Goal: Information Seeking & Learning: Learn about a topic

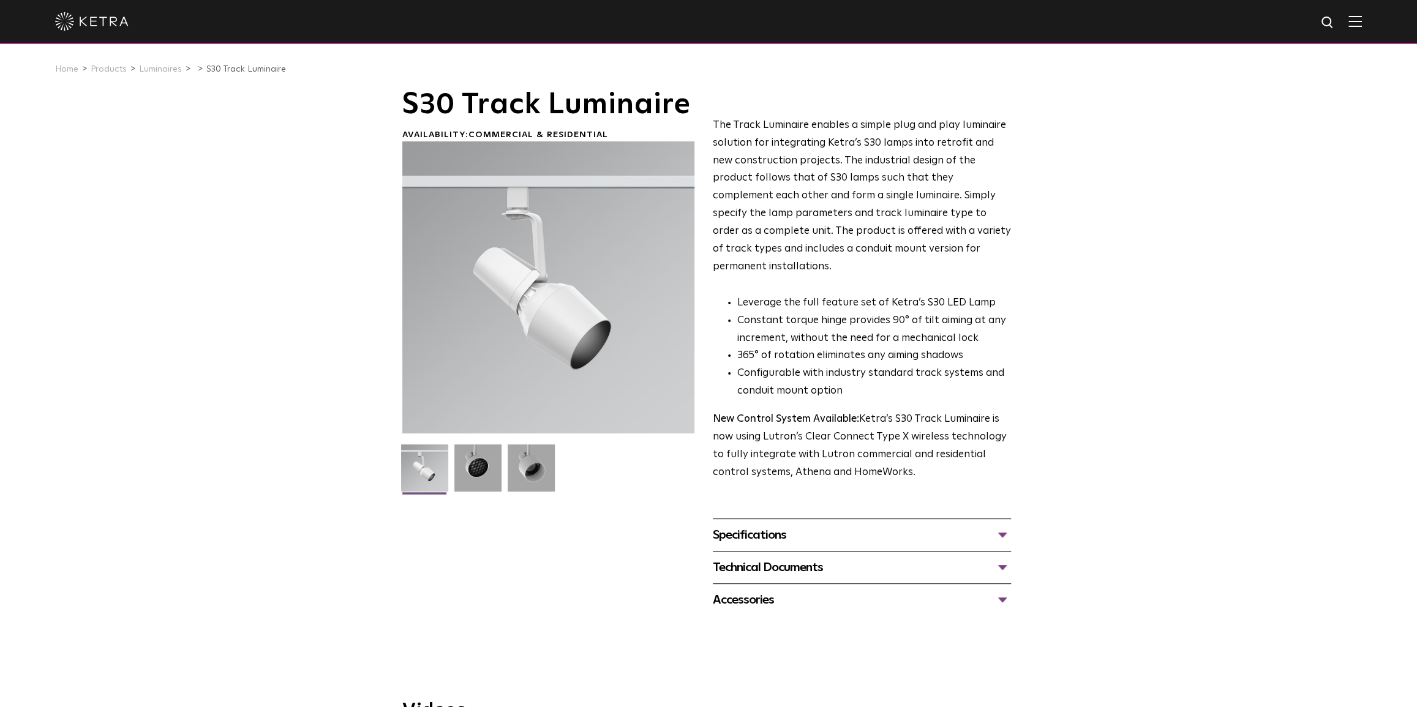
click at [1361, 19] on img at bounding box center [1354, 21] width 13 height 12
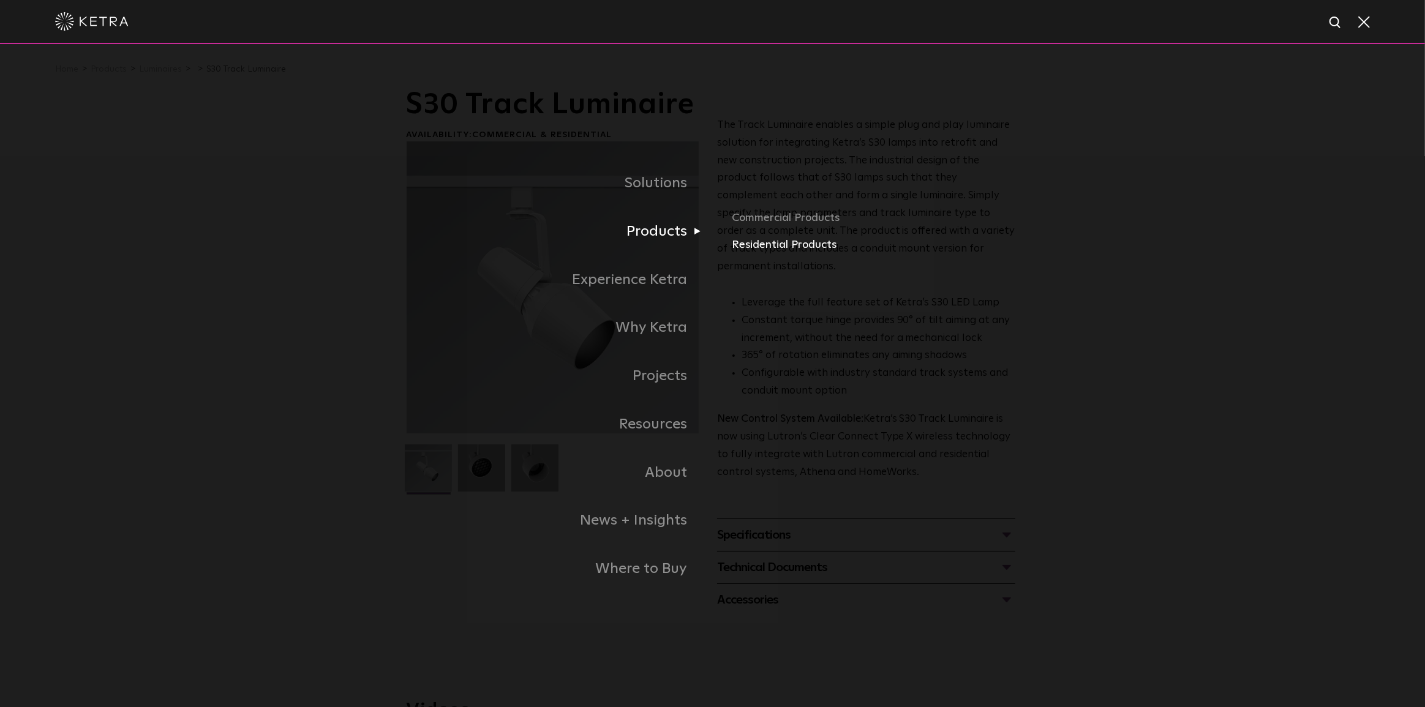
click at [796, 246] on link "Residential Products" at bounding box center [875, 245] width 287 height 18
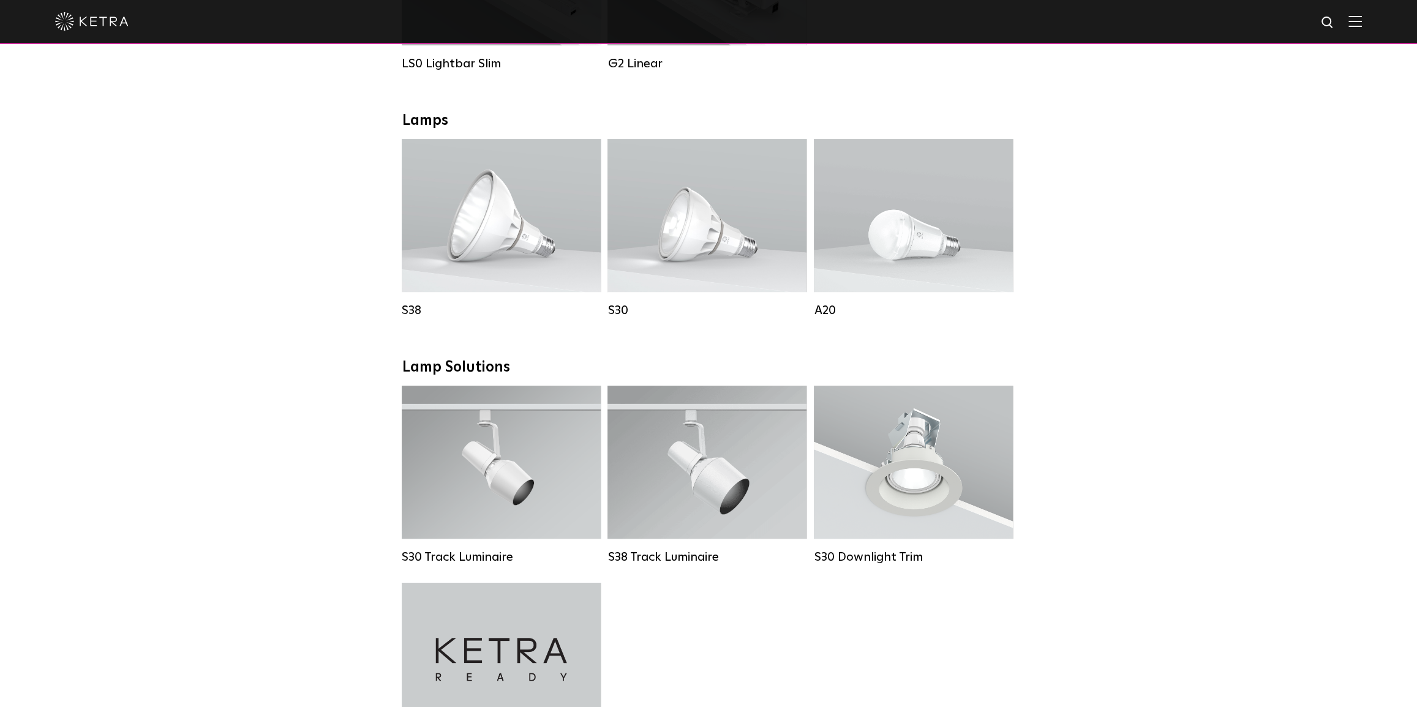
scroll to position [557, 0]
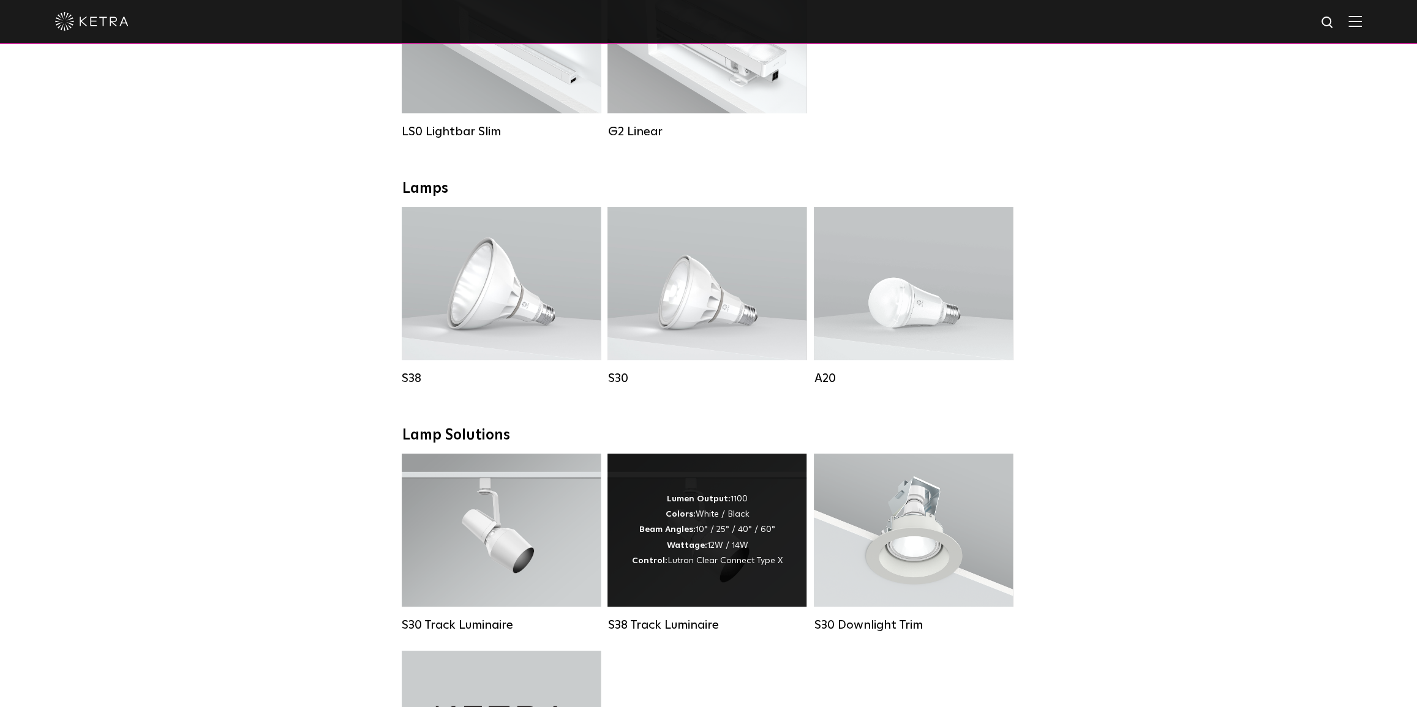
click at [704, 550] on strong "Wattage:" at bounding box center [686, 545] width 40 height 9
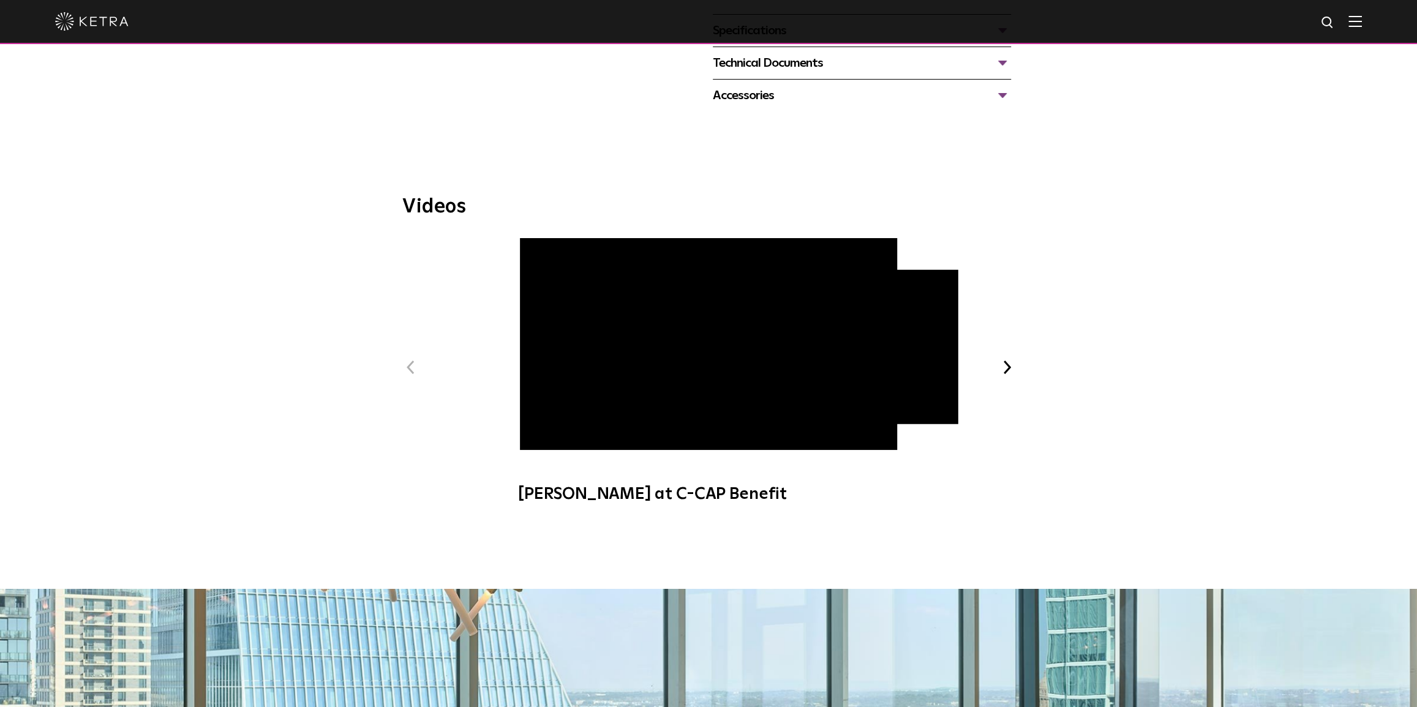
scroll to position [334, 0]
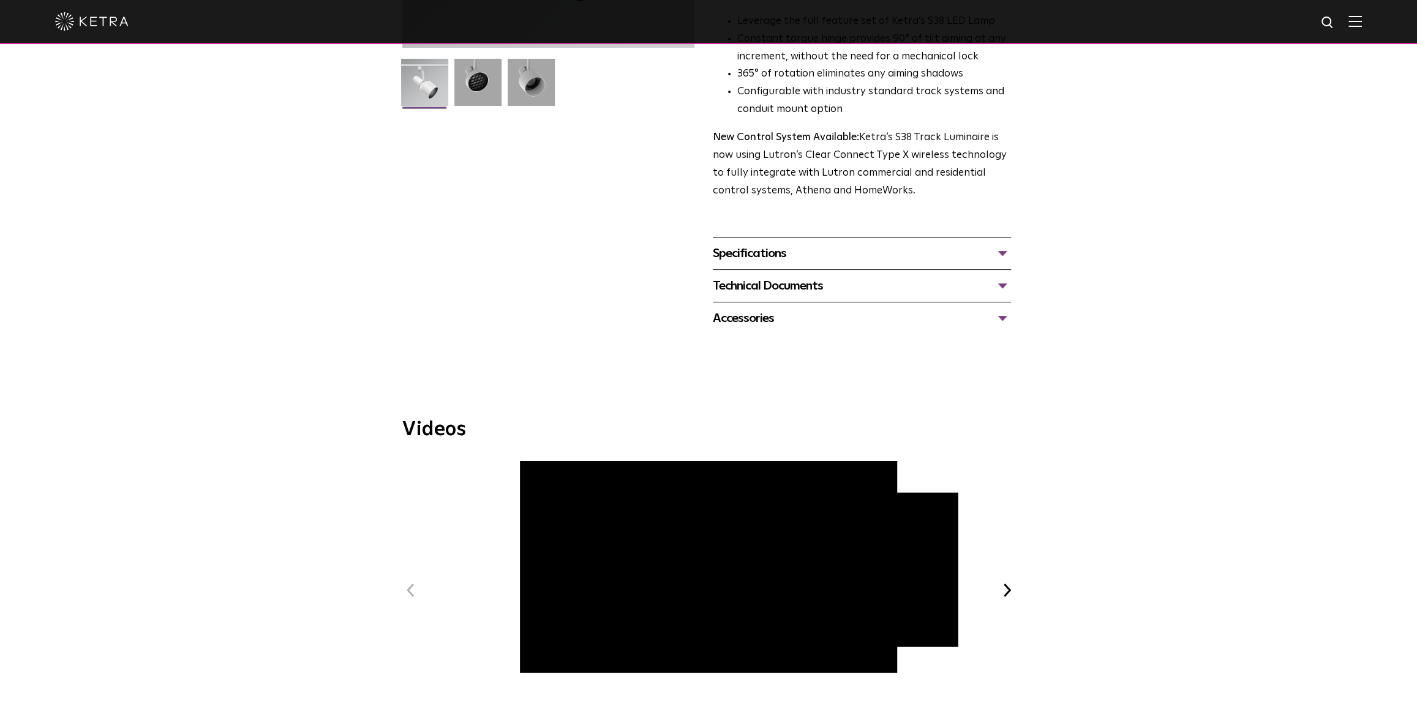
click at [1007, 309] on div "Accessories" at bounding box center [862, 319] width 298 height 20
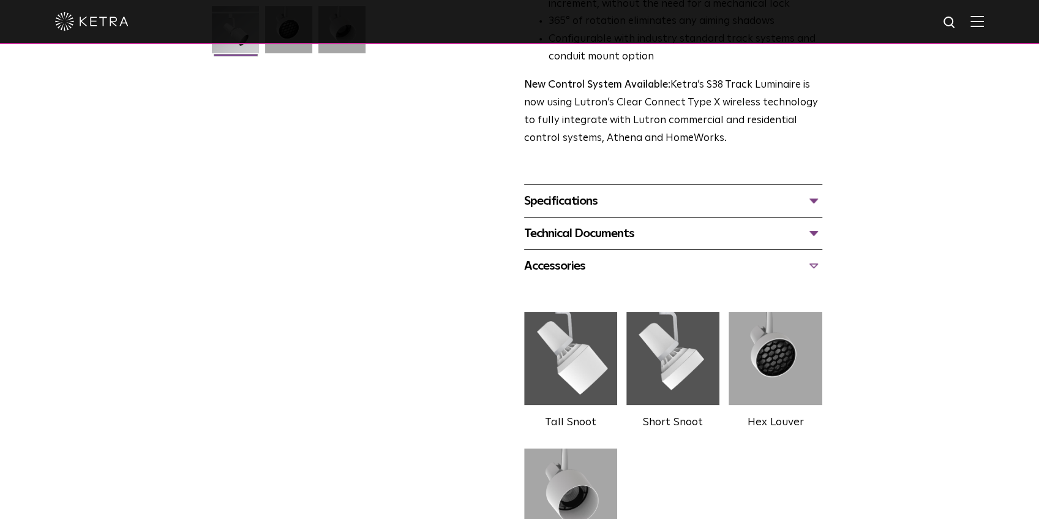
scroll to position [372, 0]
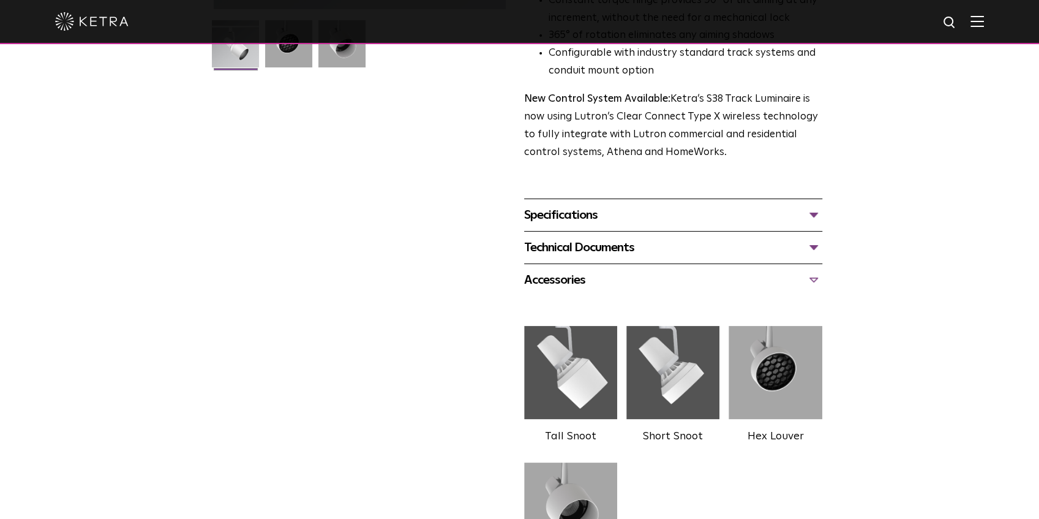
click at [814, 238] on div "Technical Documents" at bounding box center [673, 248] width 298 height 20
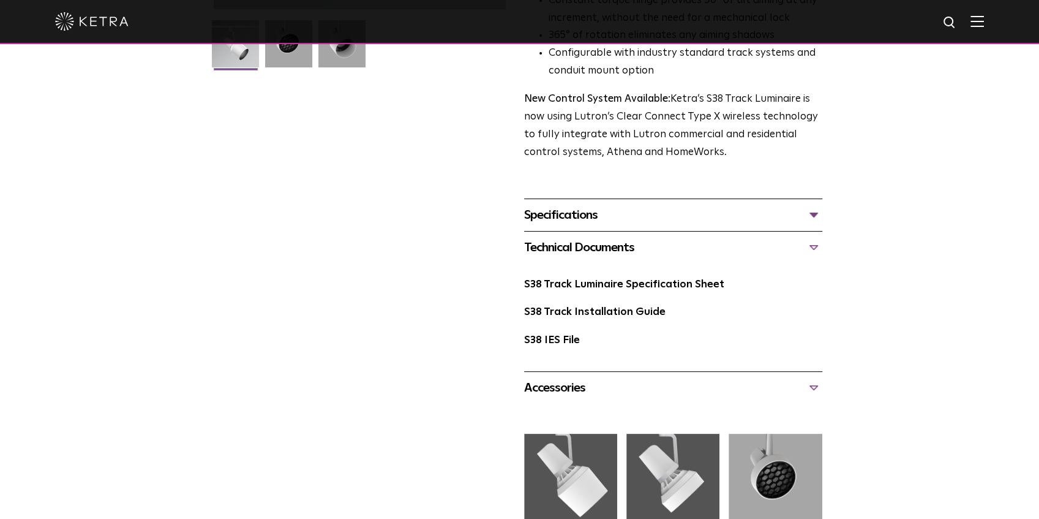
click at [910, 287] on div "S38 Track Luminaire Availability: Commercial & Residential The Track Luminaire …" at bounding box center [519, 209] width 1039 height 985
click at [817, 205] on div "Specifications" at bounding box center [673, 215] width 298 height 20
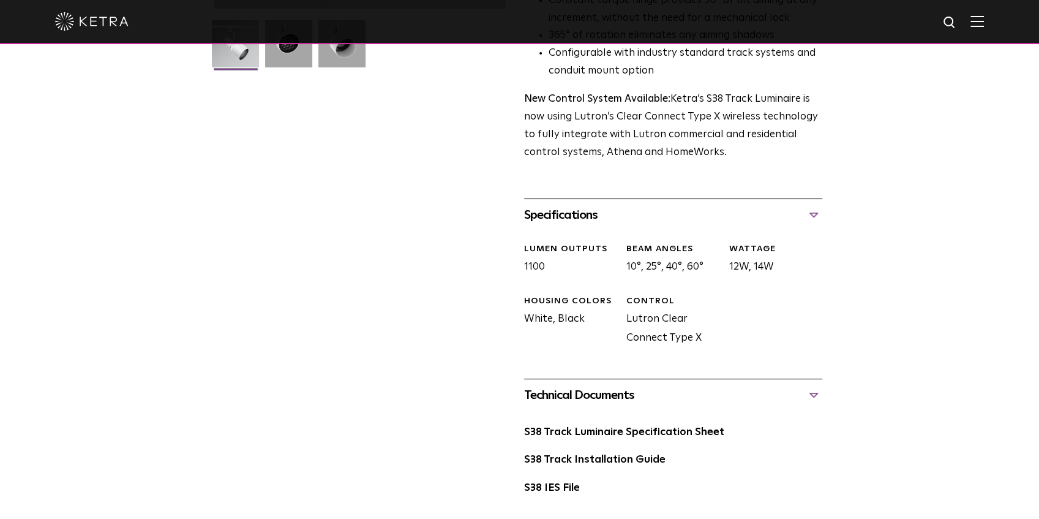
click at [817, 205] on div "Specifications" at bounding box center [673, 215] width 298 height 20
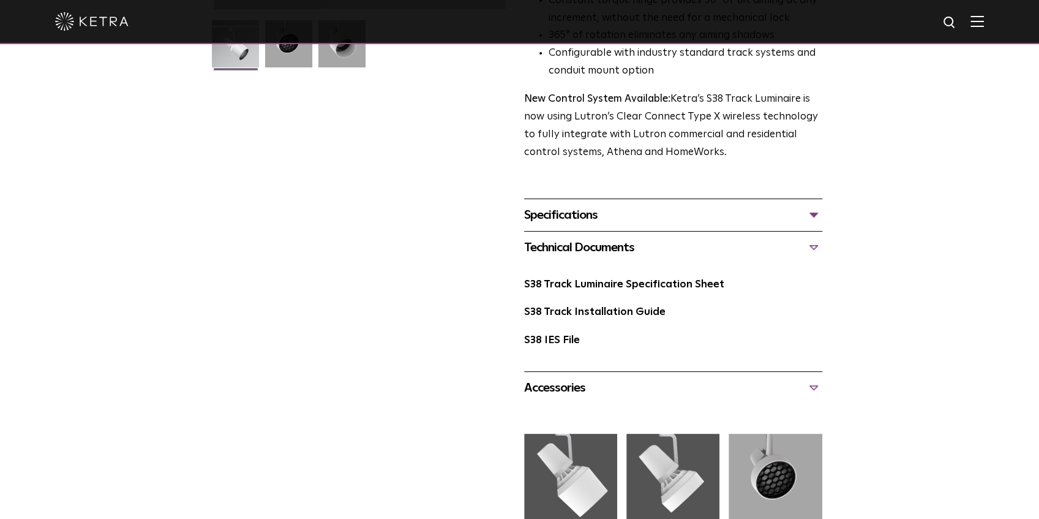
click at [814, 378] on div "Accessories" at bounding box center [673, 388] width 298 height 20
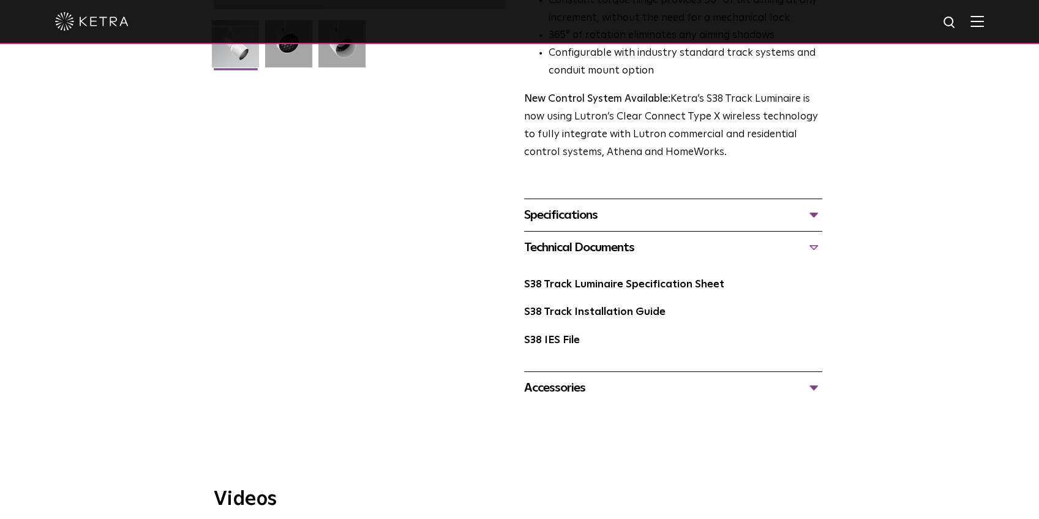
click at [814, 378] on div "Accessories" at bounding box center [673, 388] width 298 height 20
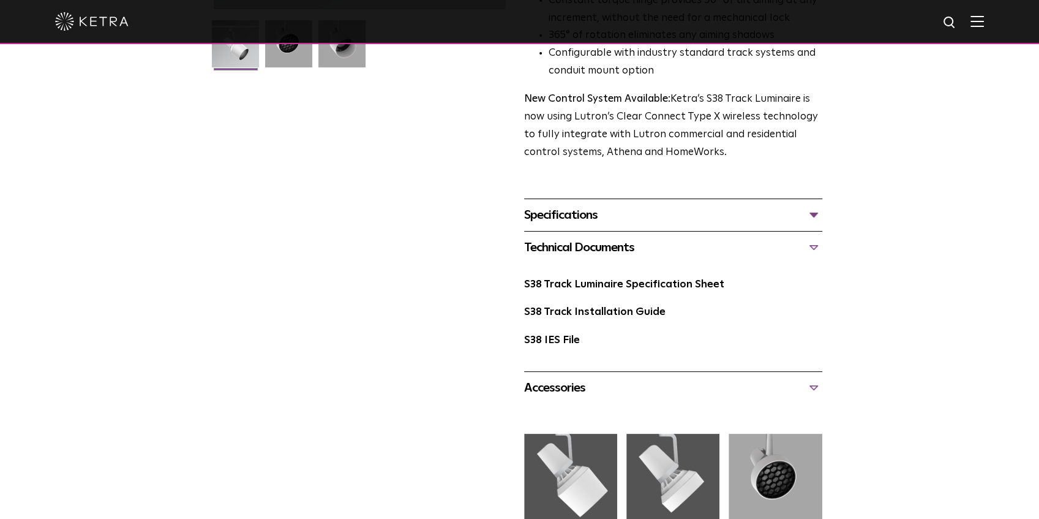
click at [816, 238] on div "Technical Documents" at bounding box center [673, 248] width 298 height 20
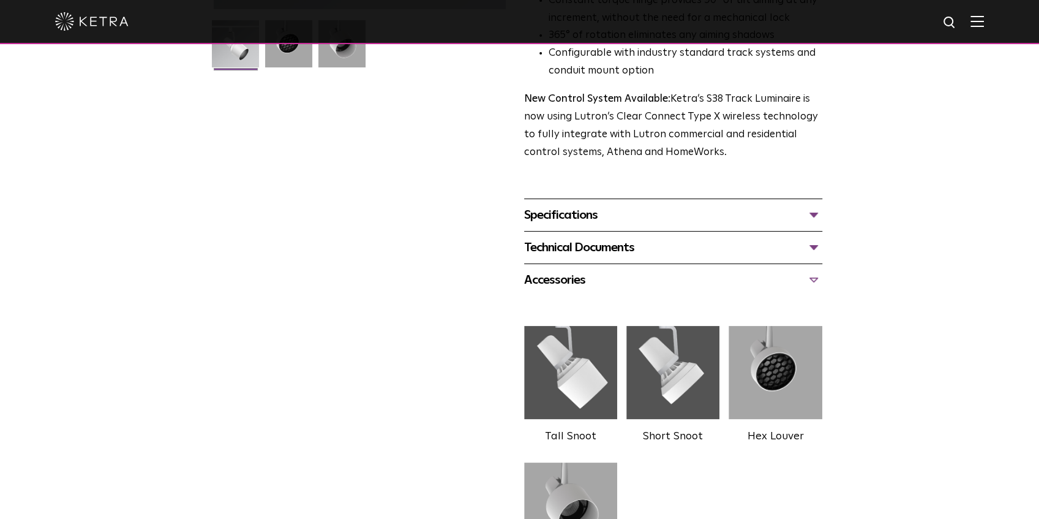
click at [816, 238] on div "Technical Documents" at bounding box center [673, 248] width 298 height 20
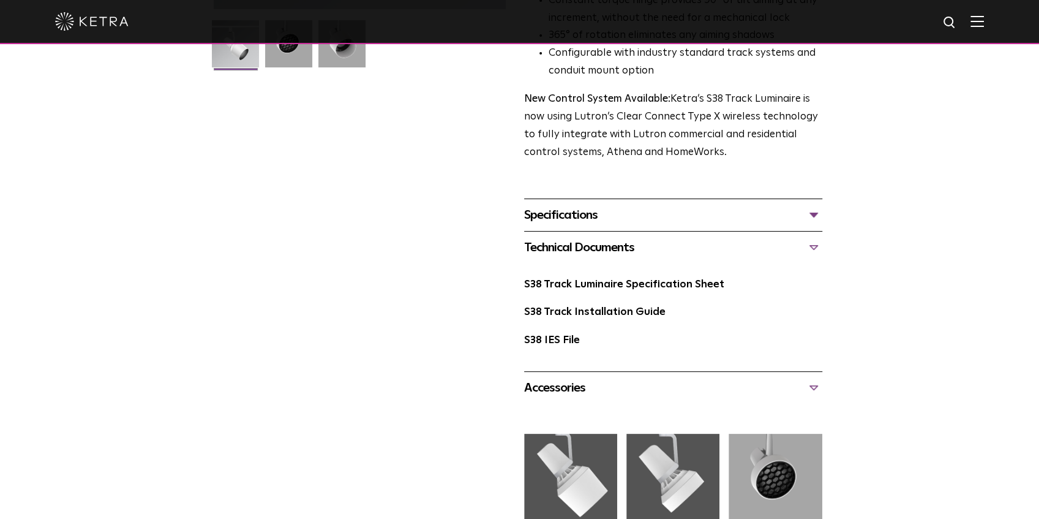
click at [816, 238] on div "Technical Documents" at bounding box center [673, 248] width 298 height 20
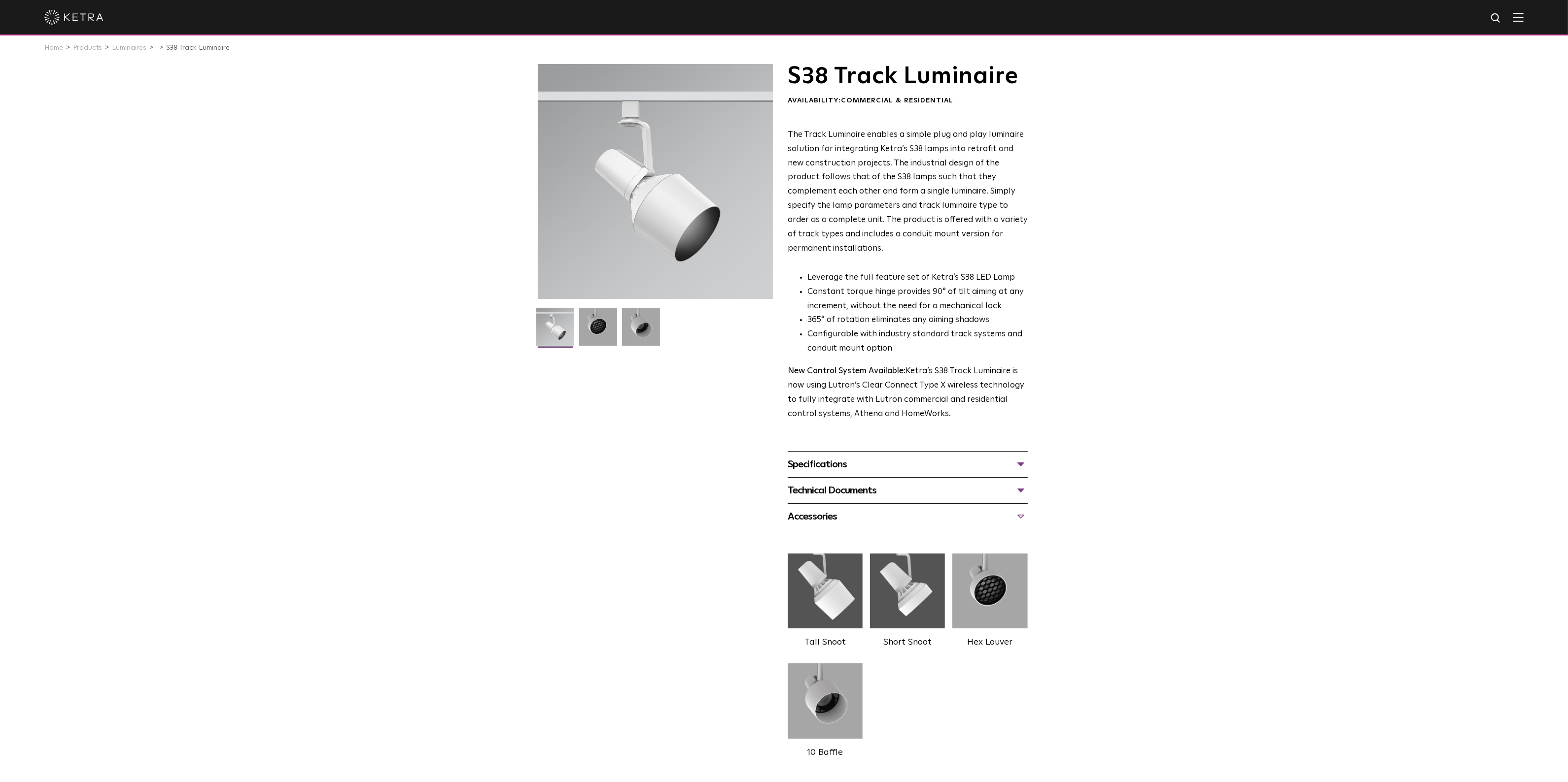
scroll to position [0, 0]
